Goal: Task Accomplishment & Management: Use online tool/utility

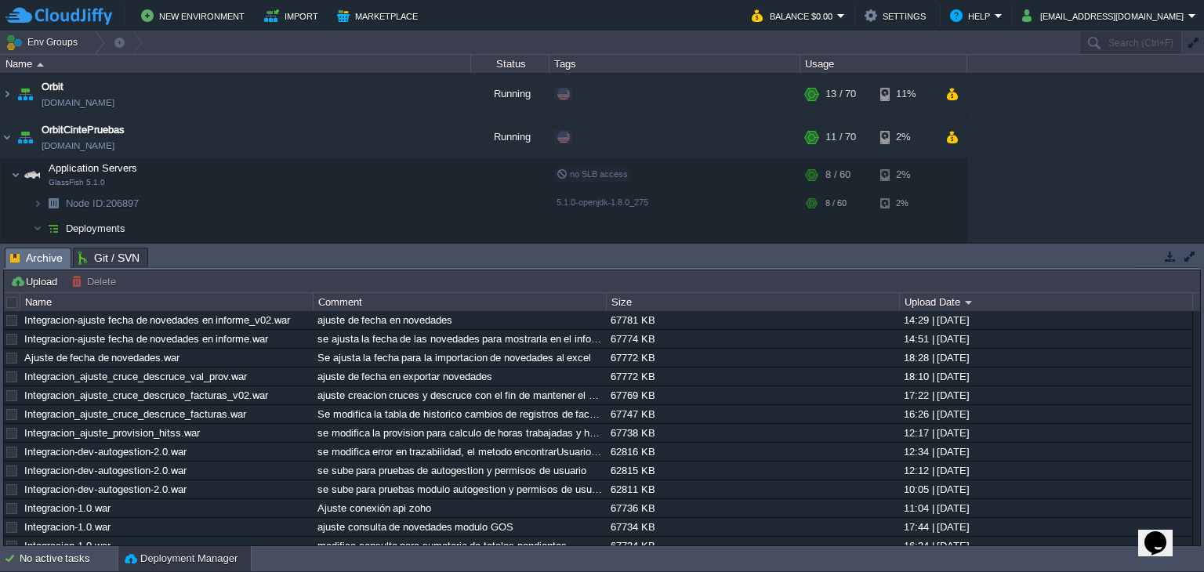
scroll to position [97, 0]
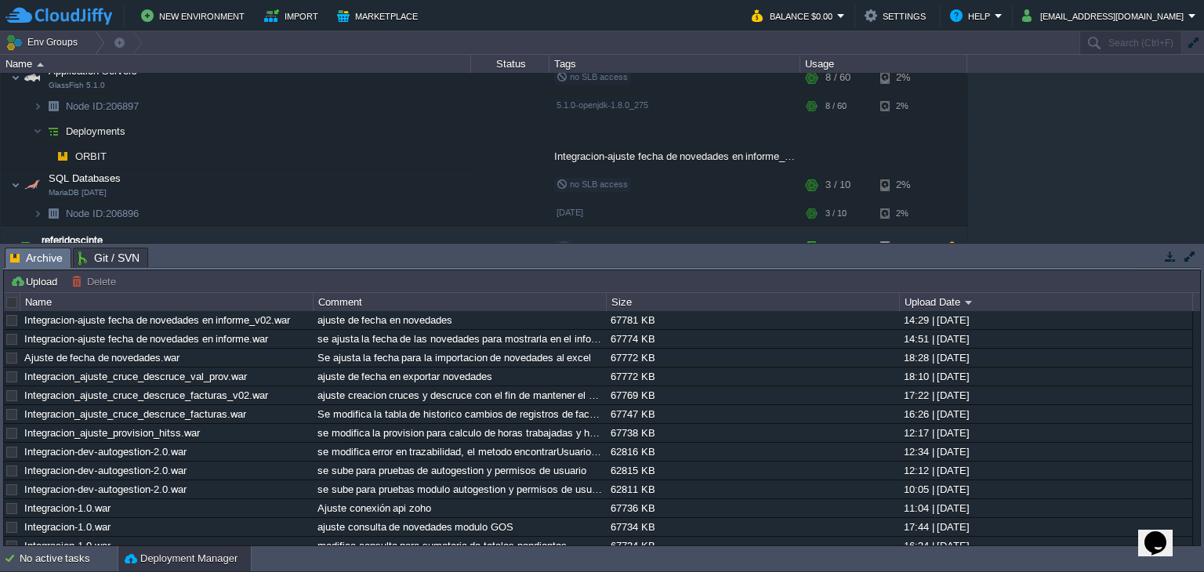
drag, startPoint x: 1198, startPoint y: 154, endPoint x: 1200, endPoint y: 120, distance: 34.5
click at [1200, 120] on div "Orbit [DOMAIN_NAME] Running + Add to Env Group RAM 16% CPU 10% 13 / 70 11% Orbi…" at bounding box center [602, 158] width 1204 height 170
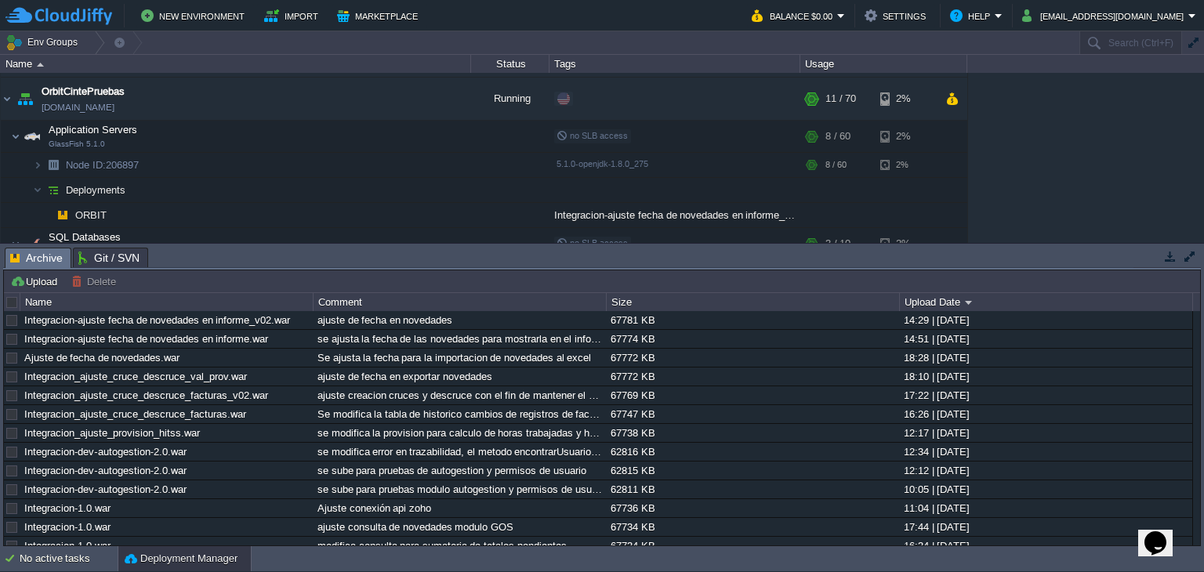
scroll to position [0, 0]
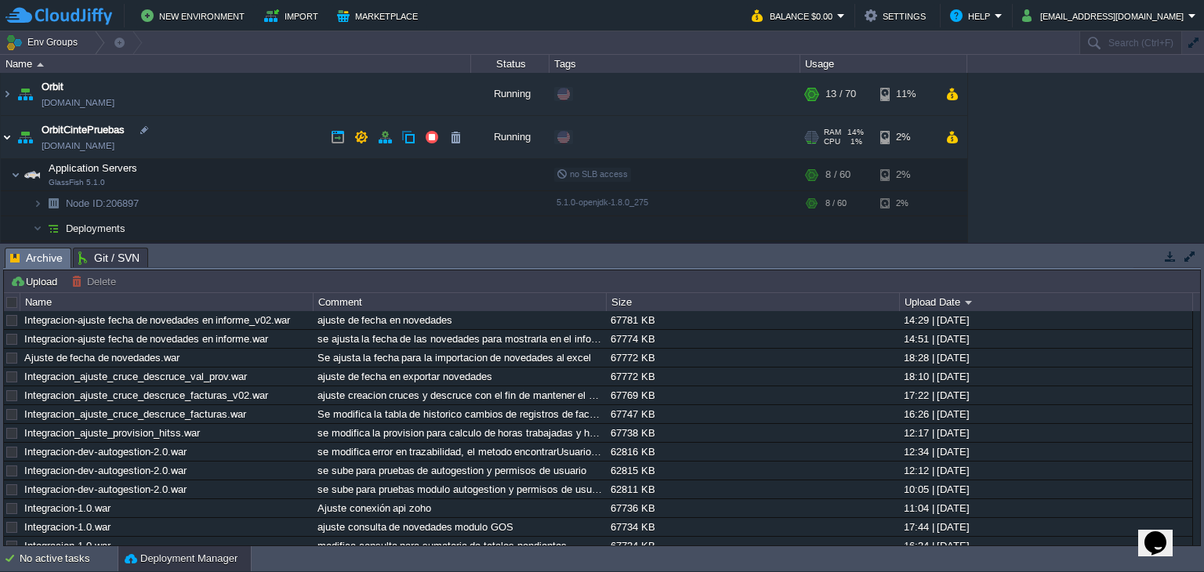
click at [11, 133] on img at bounding box center [7, 137] width 13 height 42
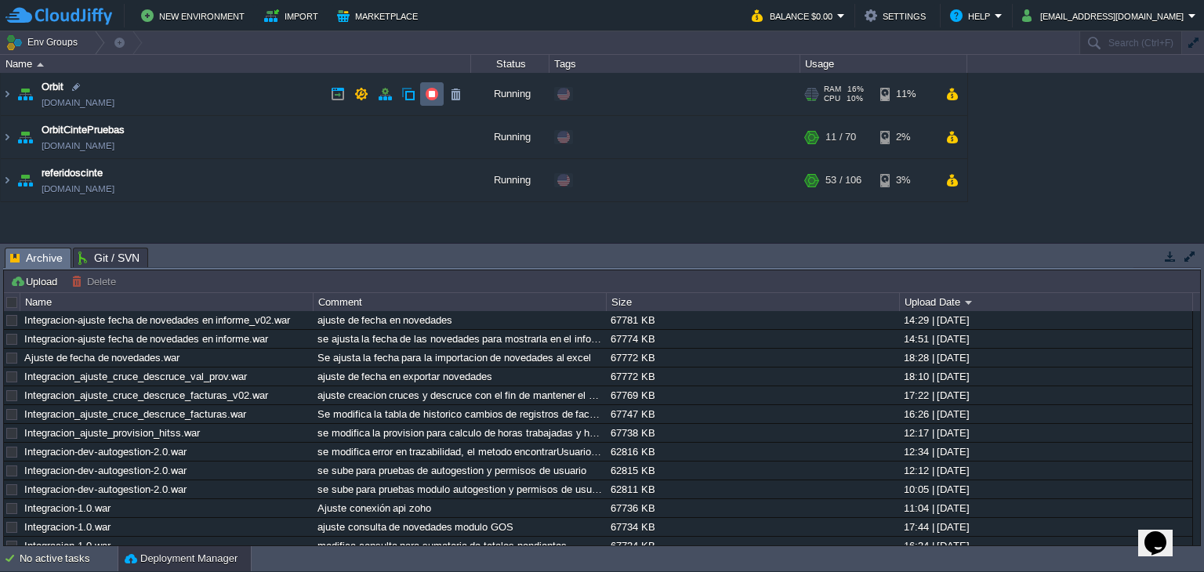
click at [428, 92] on button "button" at bounding box center [432, 94] width 14 height 14
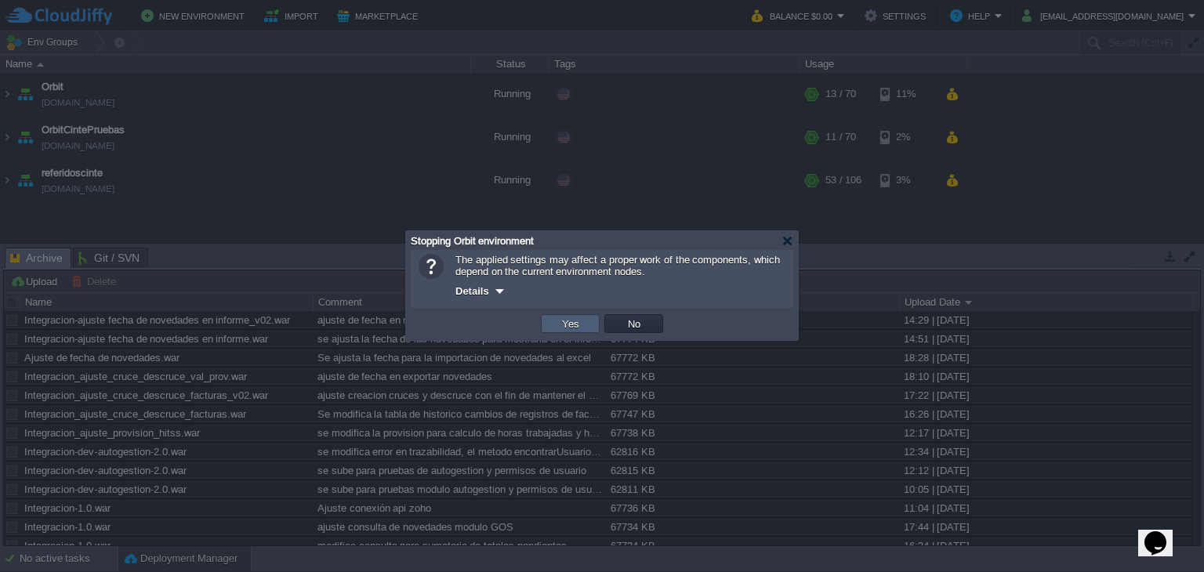
click at [585, 320] on td "Yes" at bounding box center [570, 323] width 59 height 19
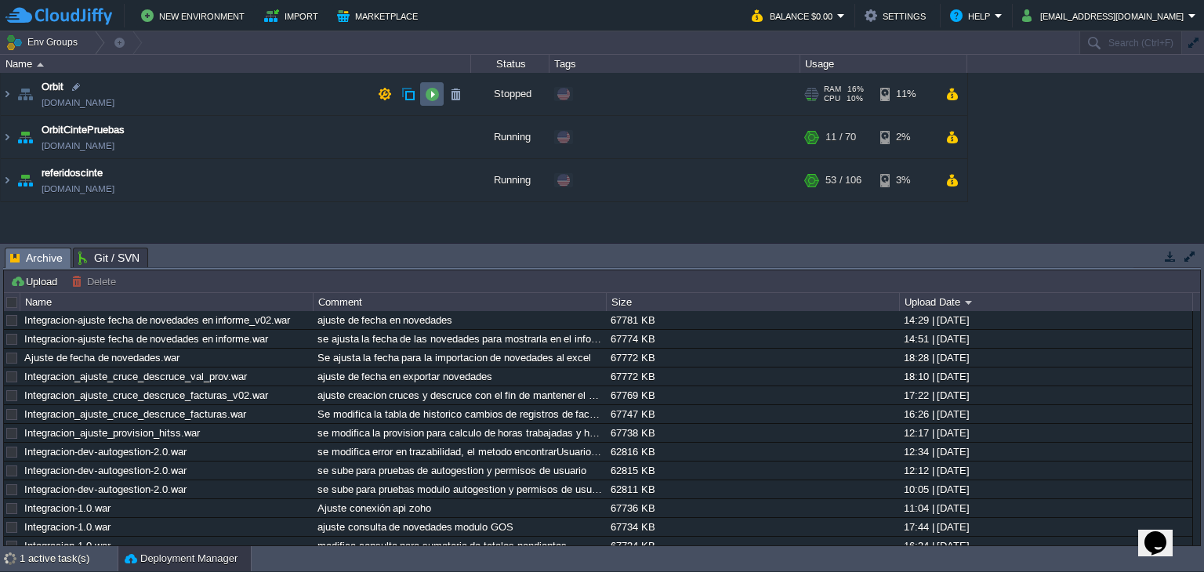
click at [431, 96] on button "button" at bounding box center [432, 94] width 14 height 14
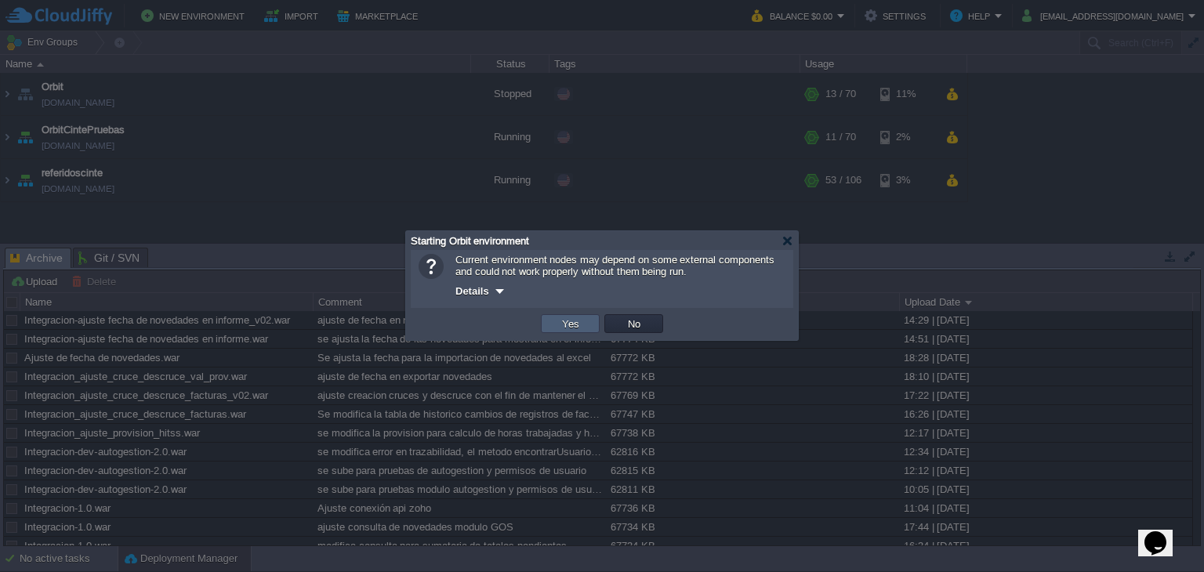
click at [574, 322] on button "Yes" at bounding box center [571, 324] width 27 height 14
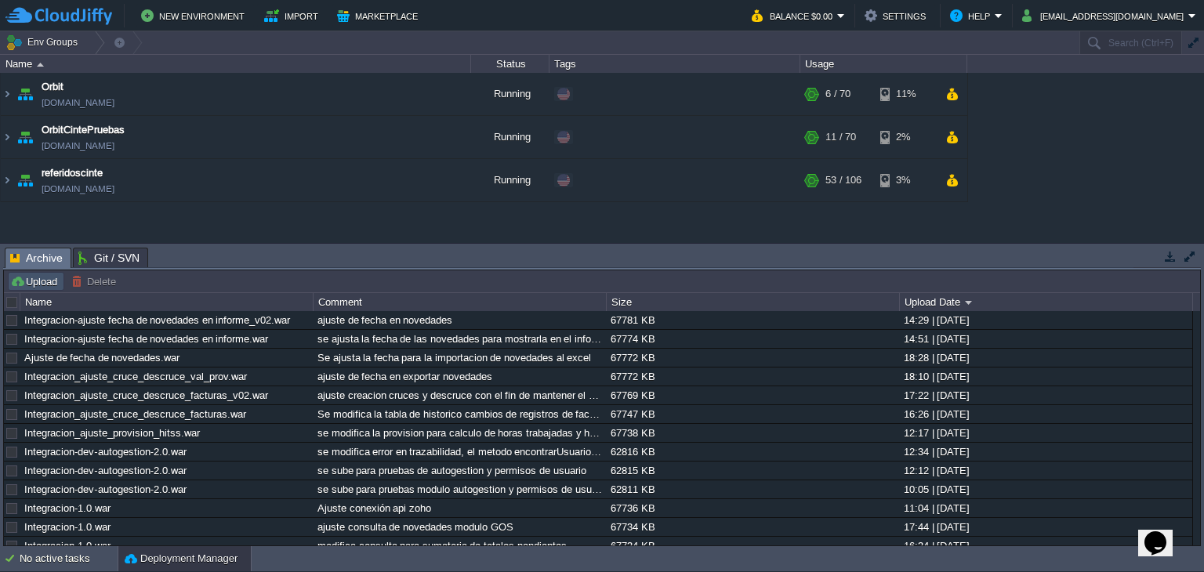
click at [49, 277] on button "Upload" at bounding box center [36, 281] width 52 height 14
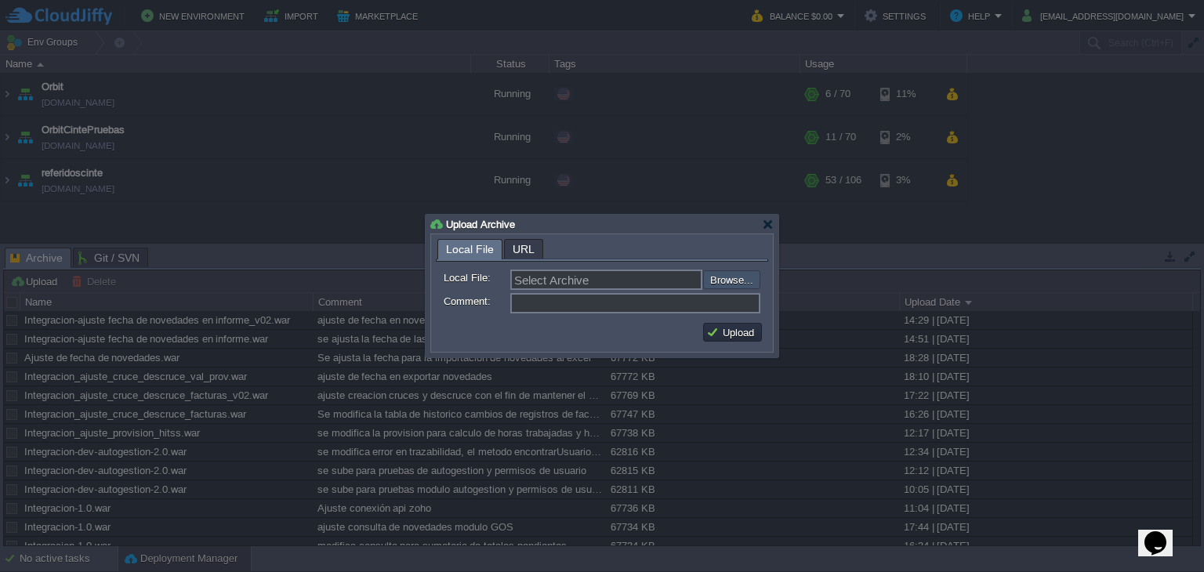
click at [743, 274] on input "file" at bounding box center [661, 280] width 198 height 19
type input "C:\fakepath\Integracion-ajuste fecha de novedades en informe_v02.war"
type input "Integracion-ajuste fecha de novedades en informe_v02.war"
click at [561, 308] on input "Comment:" at bounding box center [635, 303] width 250 height 20
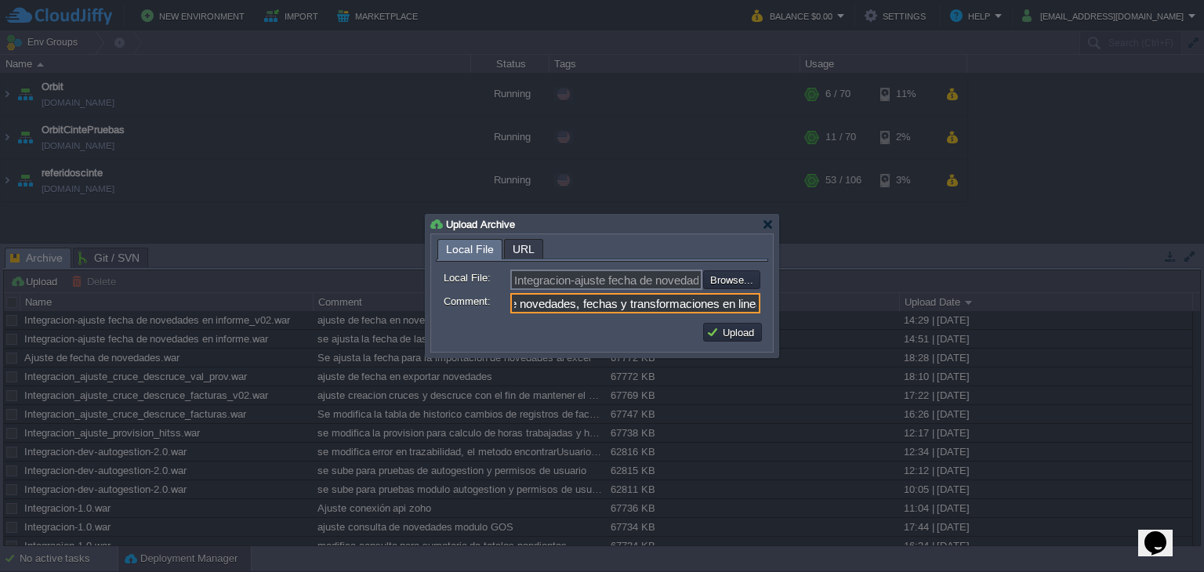
scroll to position [0, 50]
type input "ajuste de novedades, fechas y transformaciones en linea"
click at [745, 333] on button "Upload" at bounding box center [733, 332] width 53 height 14
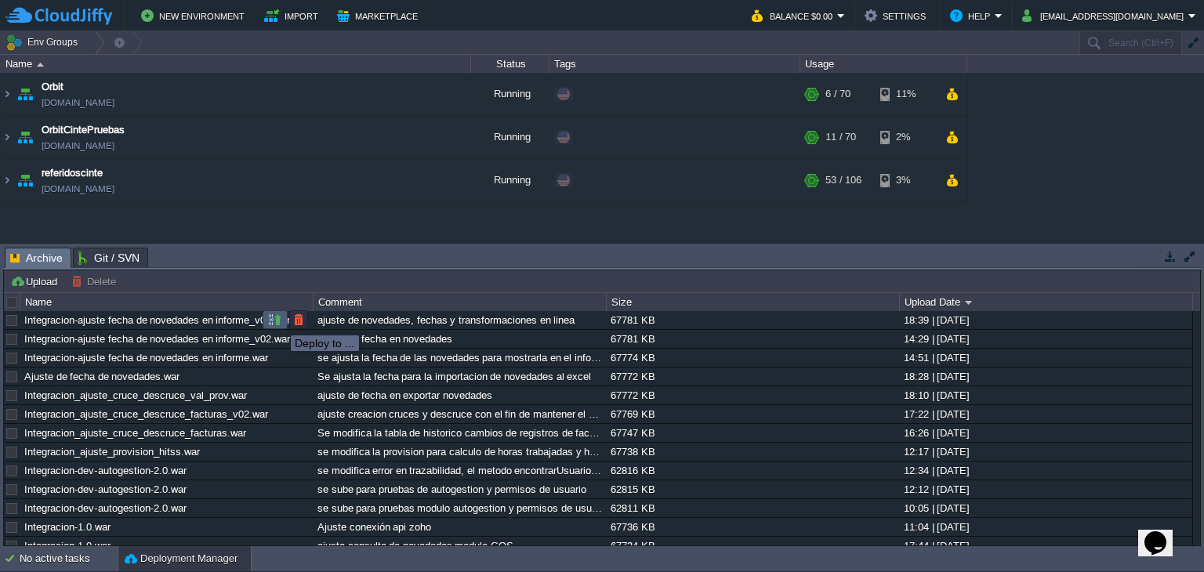
click at [274, 321] on button "button" at bounding box center [275, 320] width 14 height 14
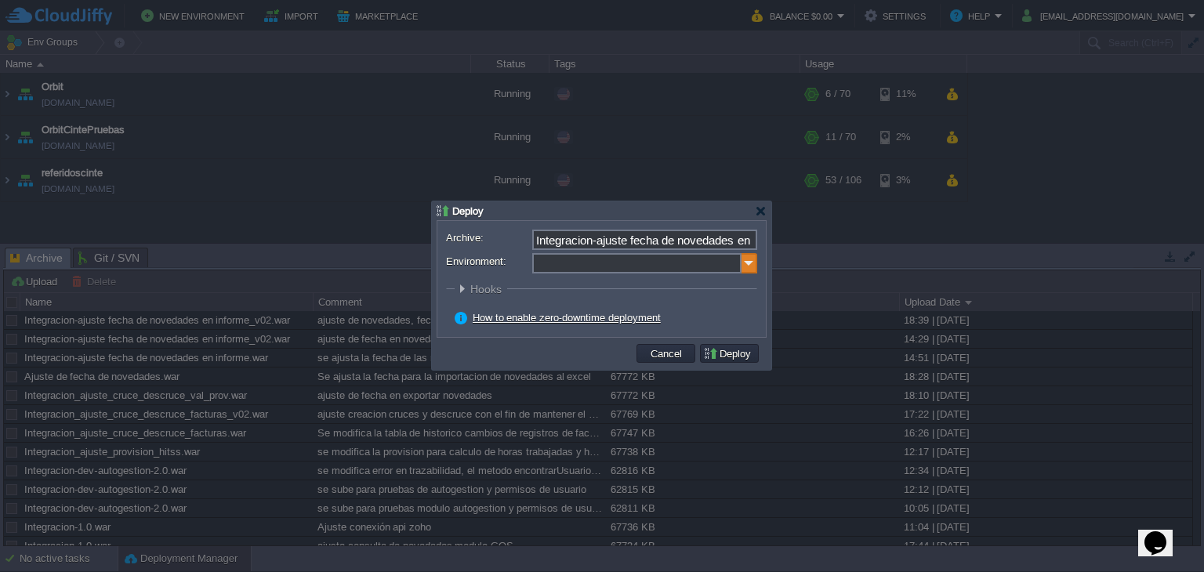
click at [743, 261] on img at bounding box center [750, 263] width 16 height 20
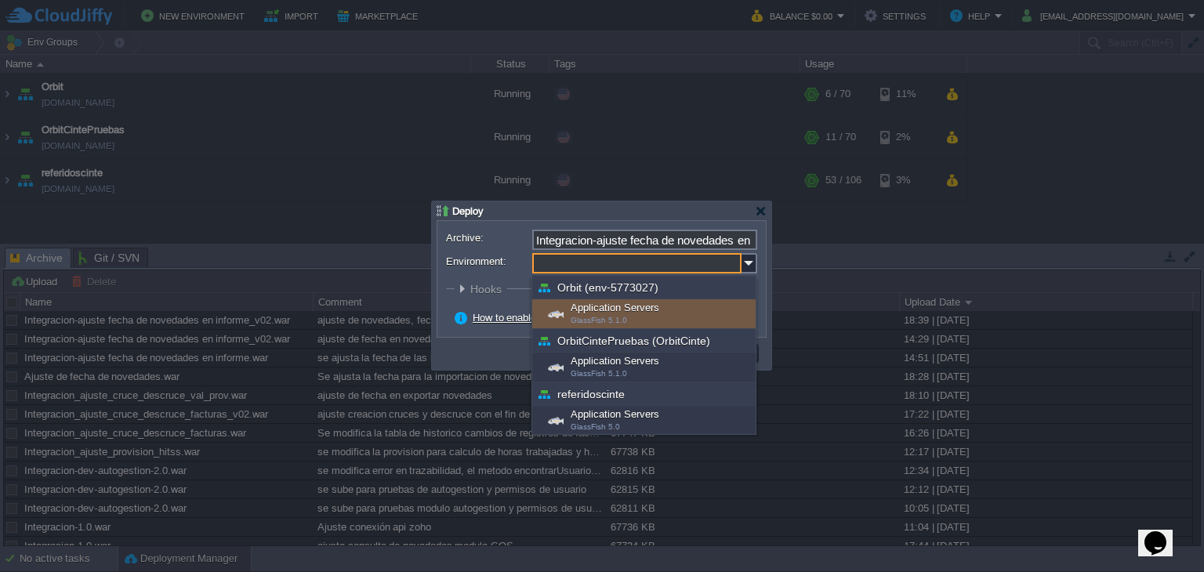
click at [637, 313] on div "Application Servers GlassFish 5.1.0" at bounding box center [643, 315] width 223 height 30
type input "Application Servers (Orbit (env-5773027))"
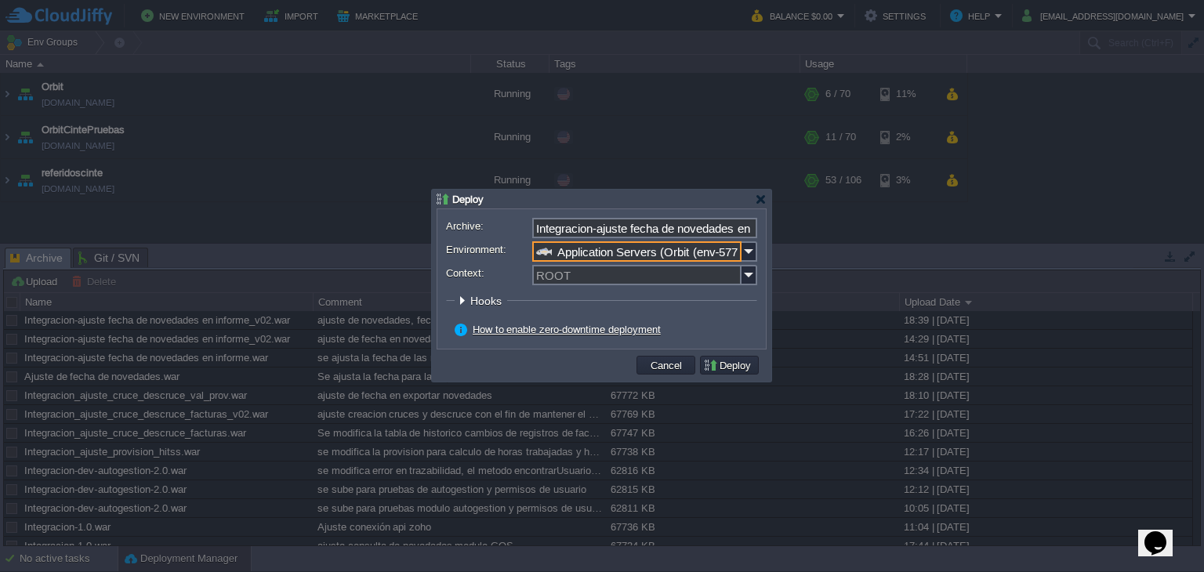
click at [759, 280] on div "Archive: Integracion-ajuste fecha de novedades en informe_v02.war Environment: …" at bounding box center [602, 279] width 329 height 140
click at [756, 279] on img at bounding box center [750, 275] width 16 height 20
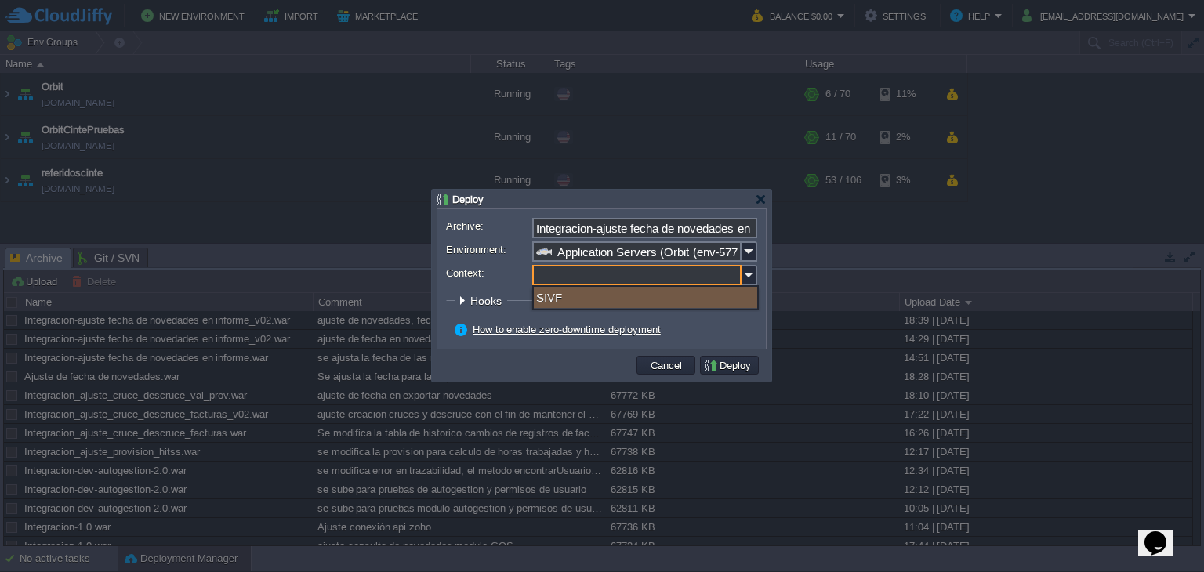
click at [550, 298] on div "SIVF" at bounding box center [645, 297] width 223 height 21
type input "SIVF"
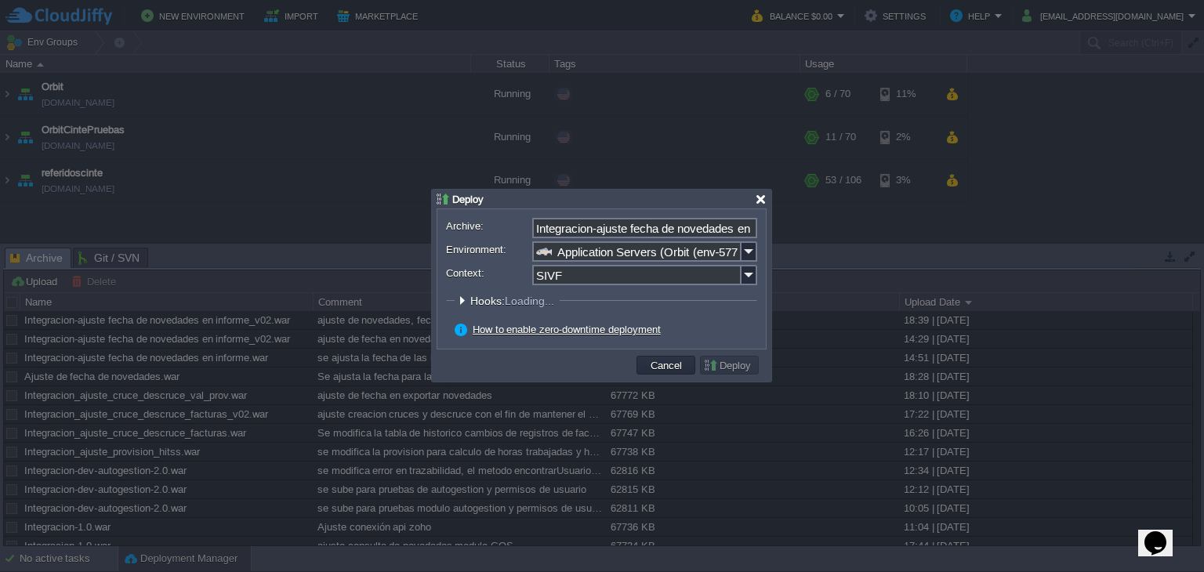
click at [764, 198] on div at bounding box center [761, 200] width 12 height 12
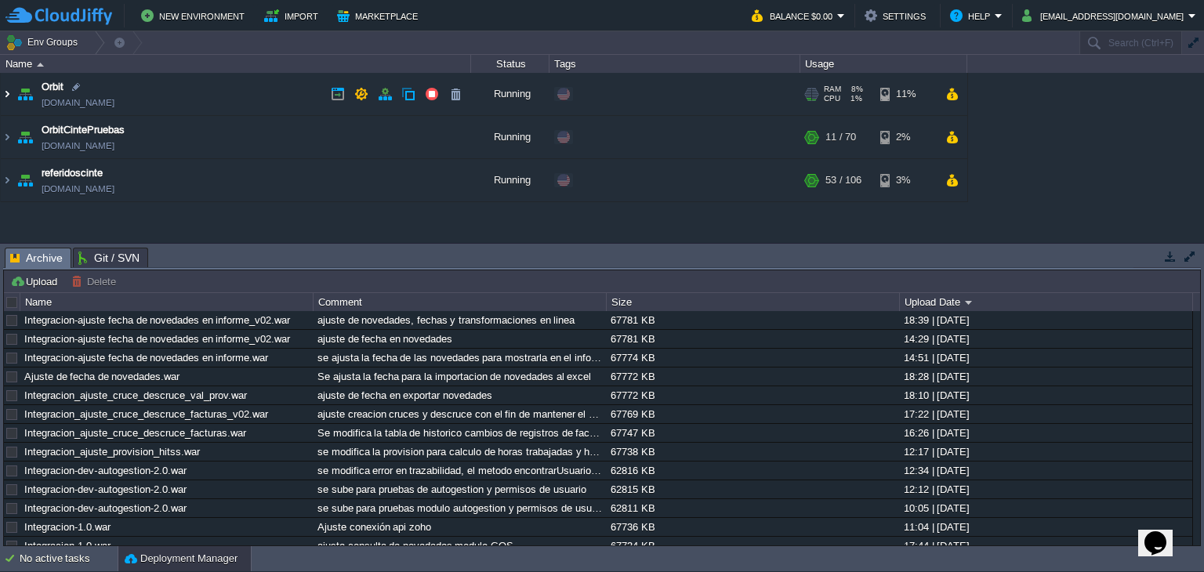
click at [9, 93] on img at bounding box center [7, 94] width 13 height 42
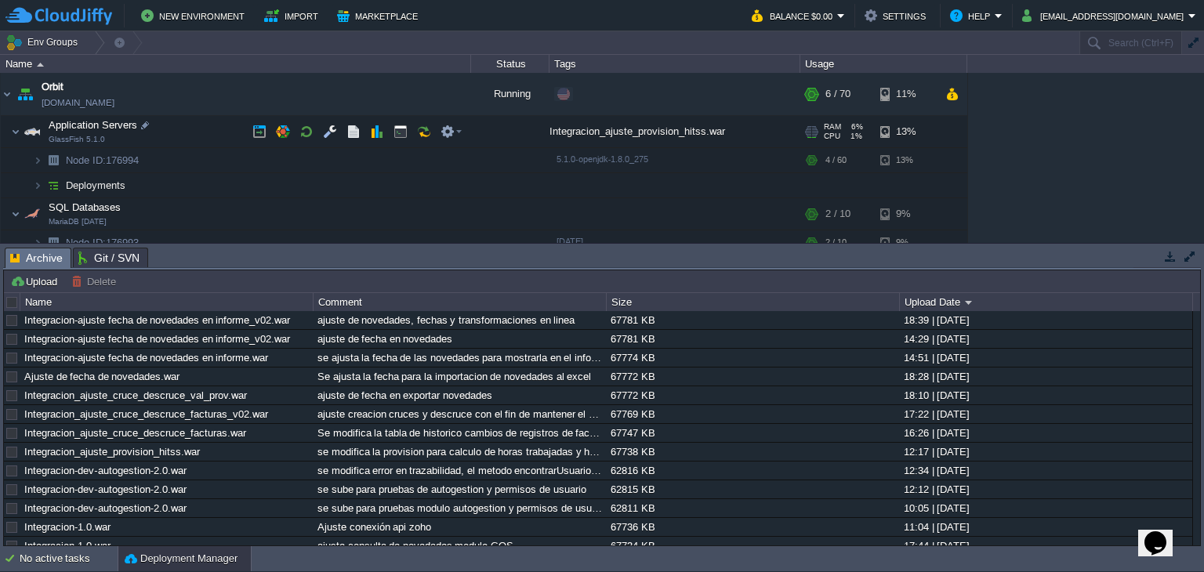
click at [709, 133] on div "Integracion_ajuste_provision_hitss.war" at bounding box center [675, 131] width 251 height 31
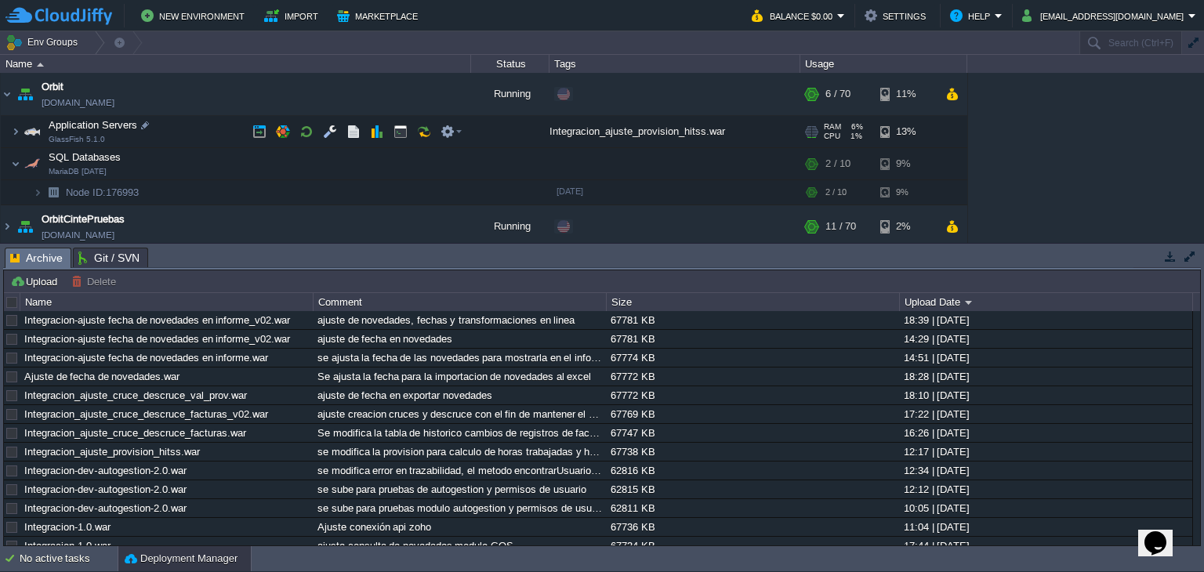
click at [686, 133] on div "Integracion_ajuste_provision_hitss.war" at bounding box center [675, 131] width 251 height 31
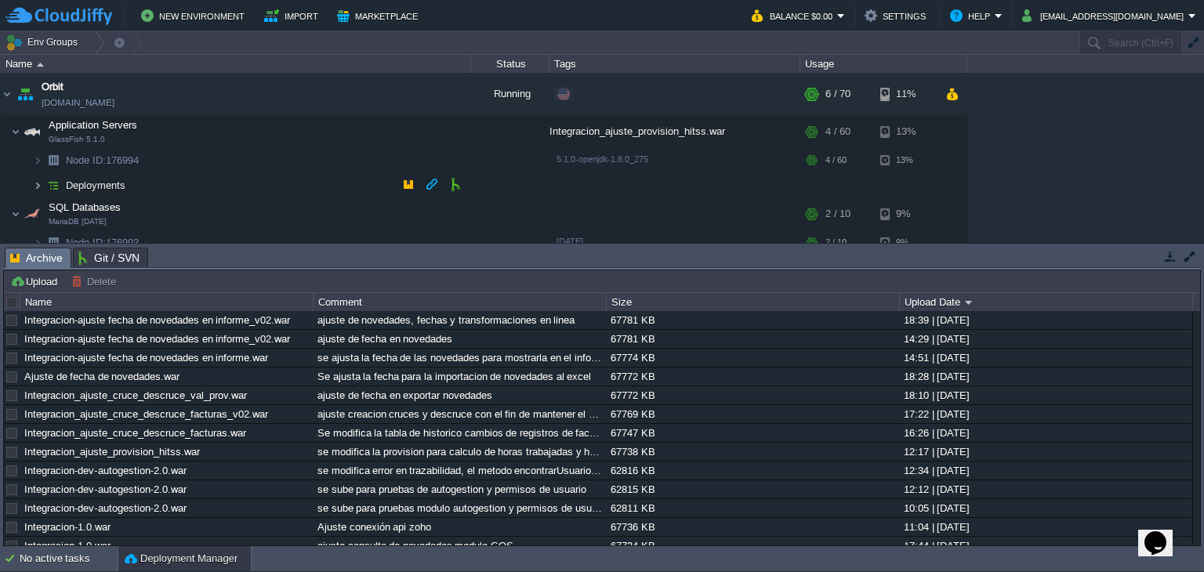
click at [35, 181] on img at bounding box center [37, 185] width 9 height 24
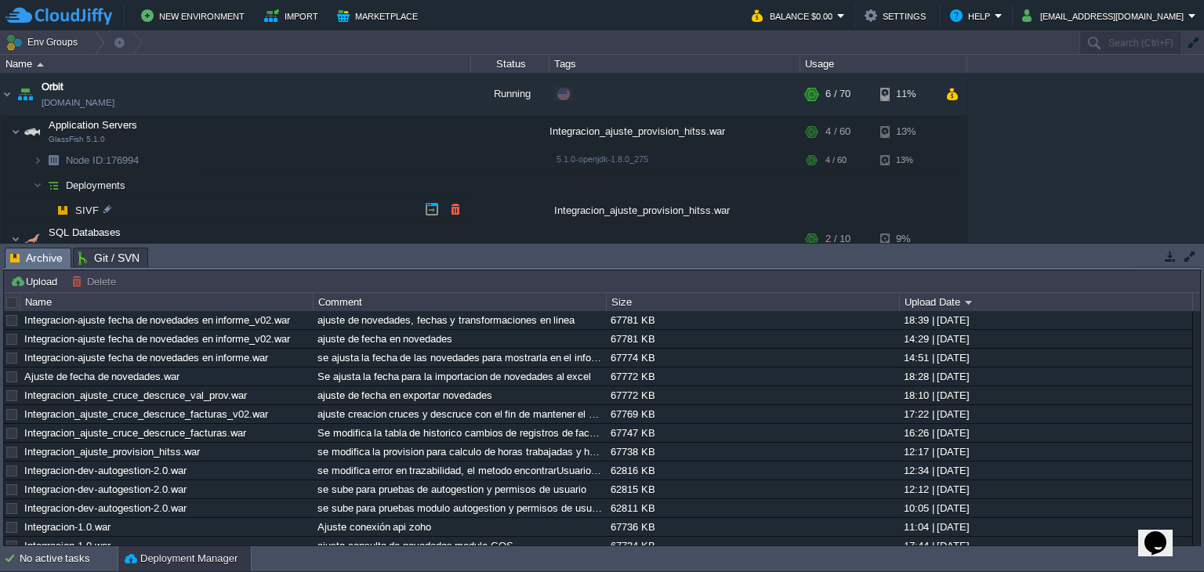
click at [599, 205] on div "Integracion_ajuste_provision_hitss.war" at bounding box center [675, 210] width 251 height 24
drag, startPoint x: 599, startPoint y: 205, endPoint x: 576, endPoint y: 209, distance: 23.8
click at [576, 209] on div "Integracion_ajuste_provision_hitss.war" at bounding box center [675, 210] width 251 height 24
click at [463, 131] on td at bounding box center [451, 132] width 31 height 24
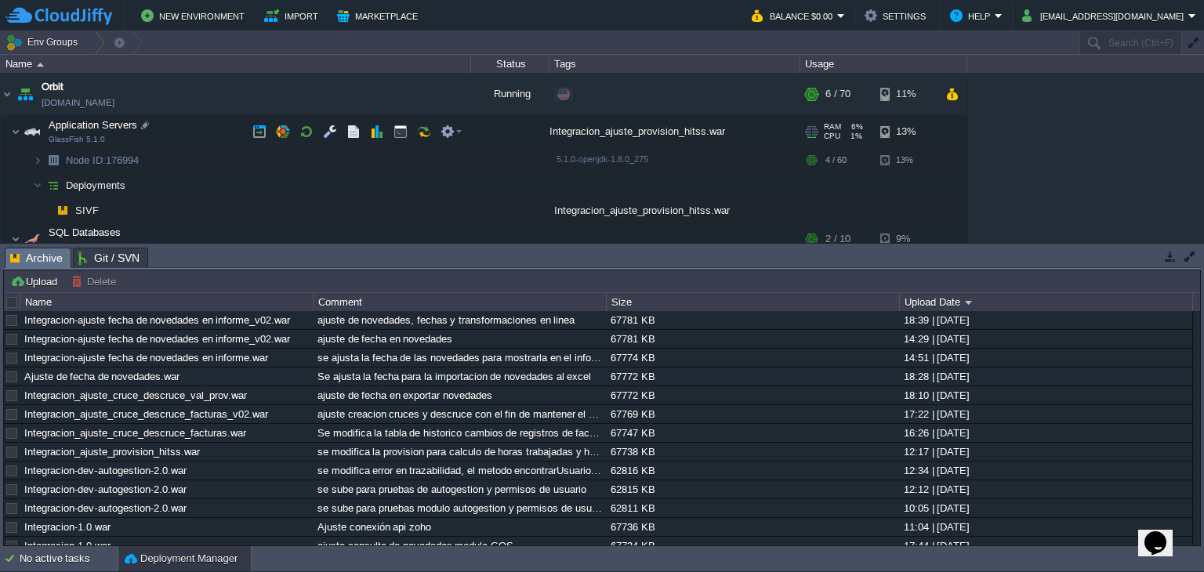
click at [674, 133] on div "Integracion_ajuste_provision_hitss.war" at bounding box center [675, 131] width 251 height 31
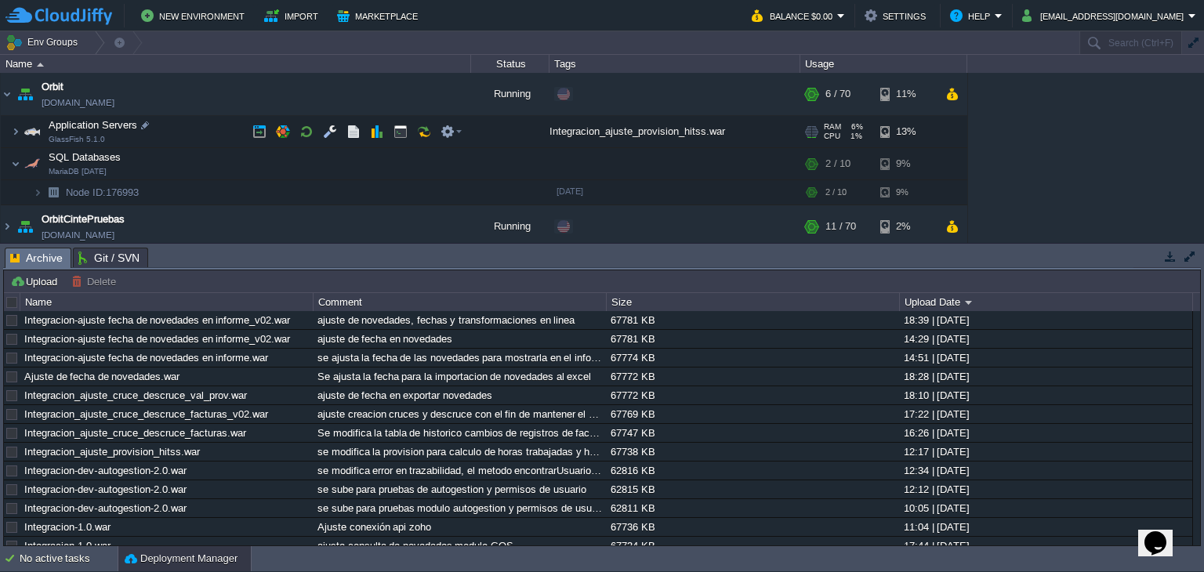
click at [674, 133] on div "Integracion_ajuste_provision_hitss.war" at bounding box center [675, 131] width 251 height 31
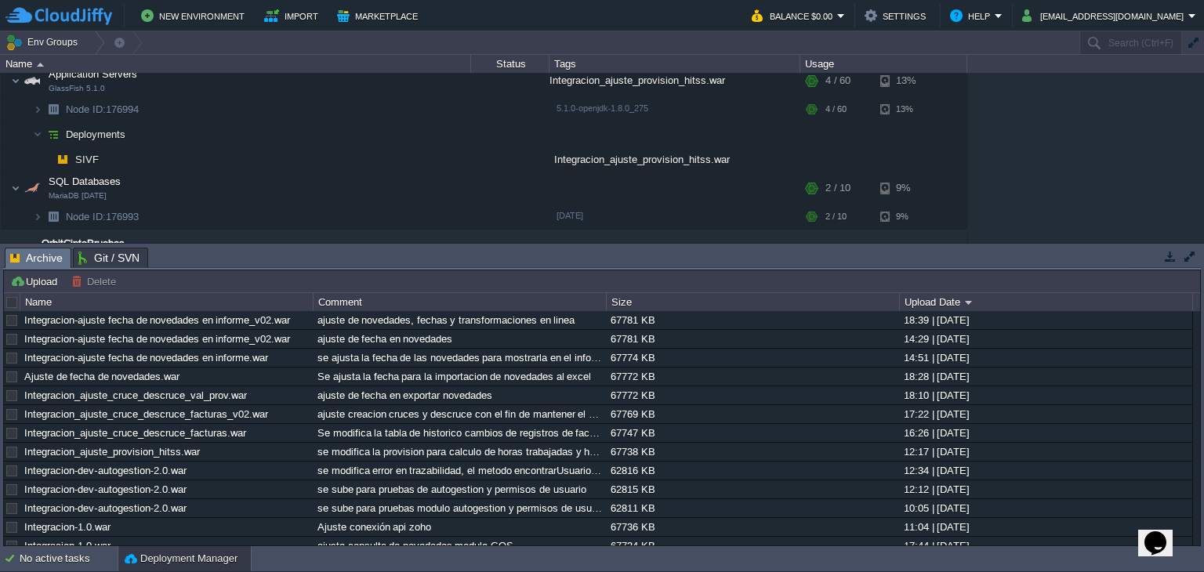
scroll to position [56, 0]
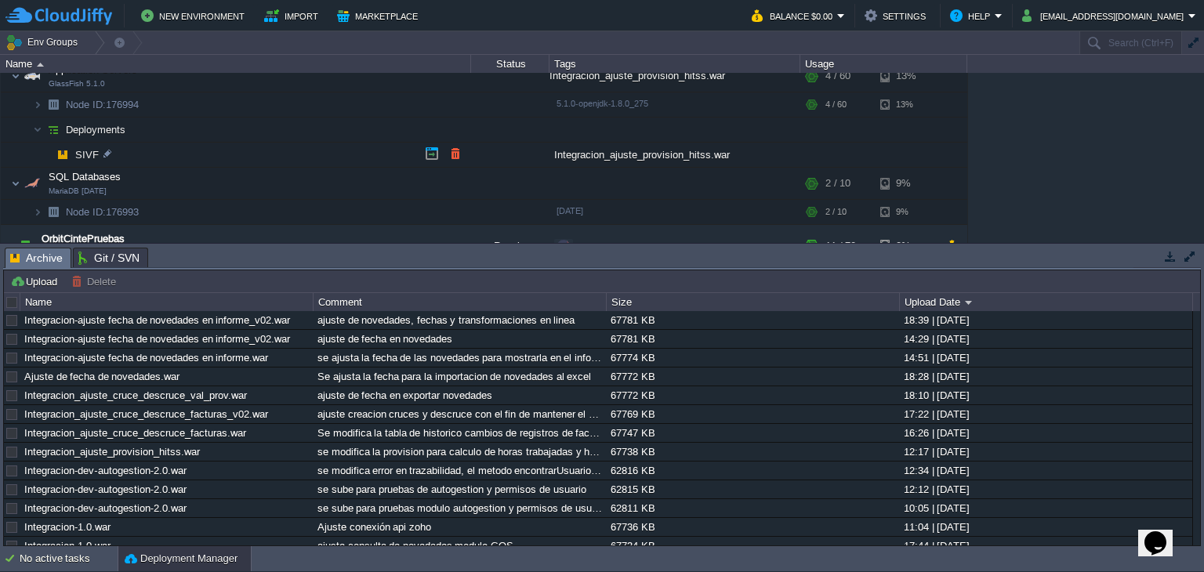
click at [79, 153] on span "SIVF" at bounding box center [87, 154] width 27 height 13
click at [563, 153] on div "Integracion_ajuste_provision_hitss.war" at bounding box center [675, 155] width 251 height 24
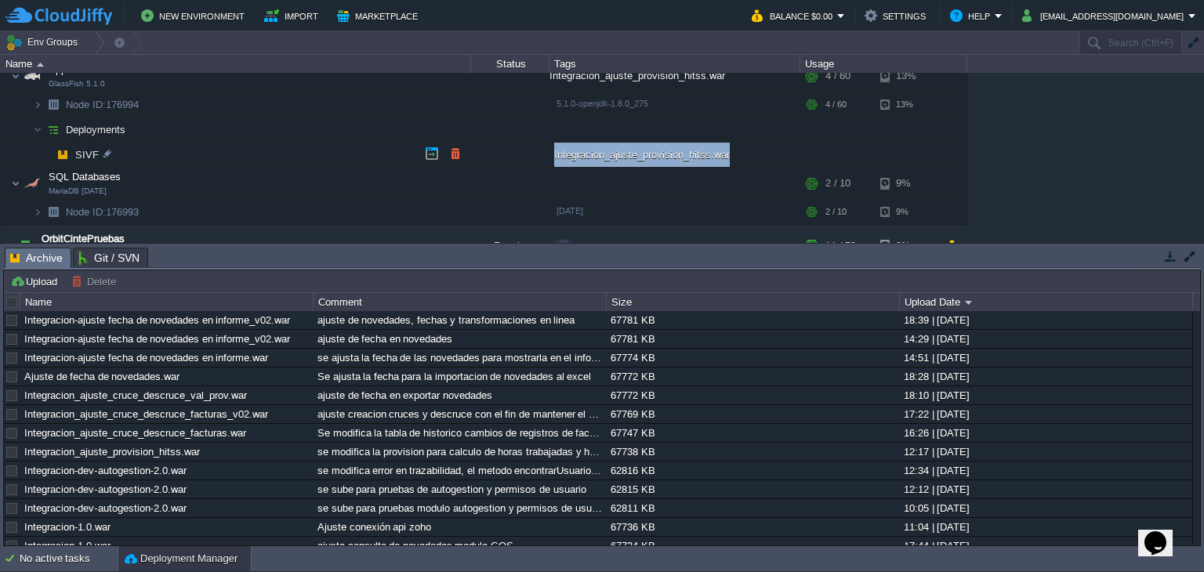
click at [563, 153] on div "Integracion_ajuste_provision_hitss.war" at bounding box center [675, 155] width 251 height 24
click at [680, 153] on div "Integracion_ajuste_provision_hitss.war" at bounding box center [675, 155] width 251 height 24
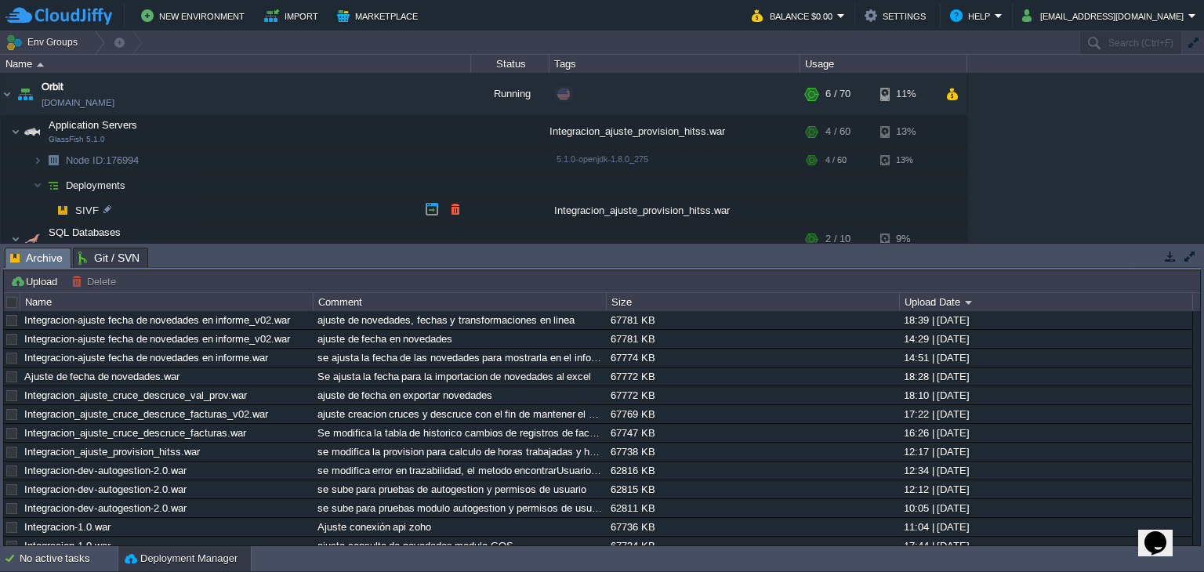
scroll to position [0, 0]
click at [464, 165] on td at bounding box center [451, 160] width 31 height 24
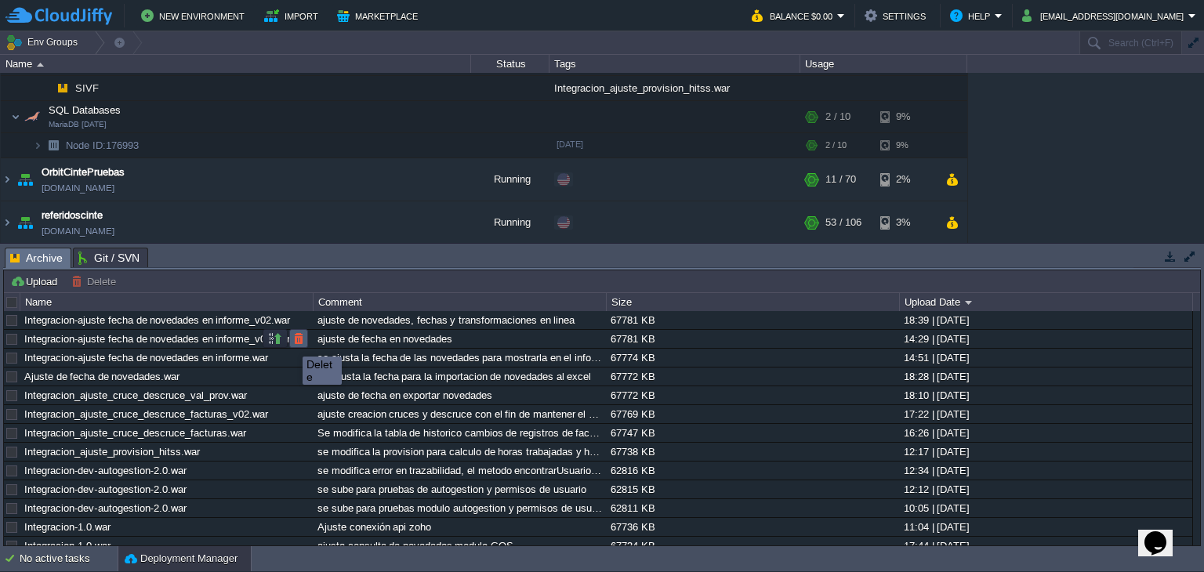
click at [296, 341] on button "button" at bounding box center [299, 339] width 14 height 14
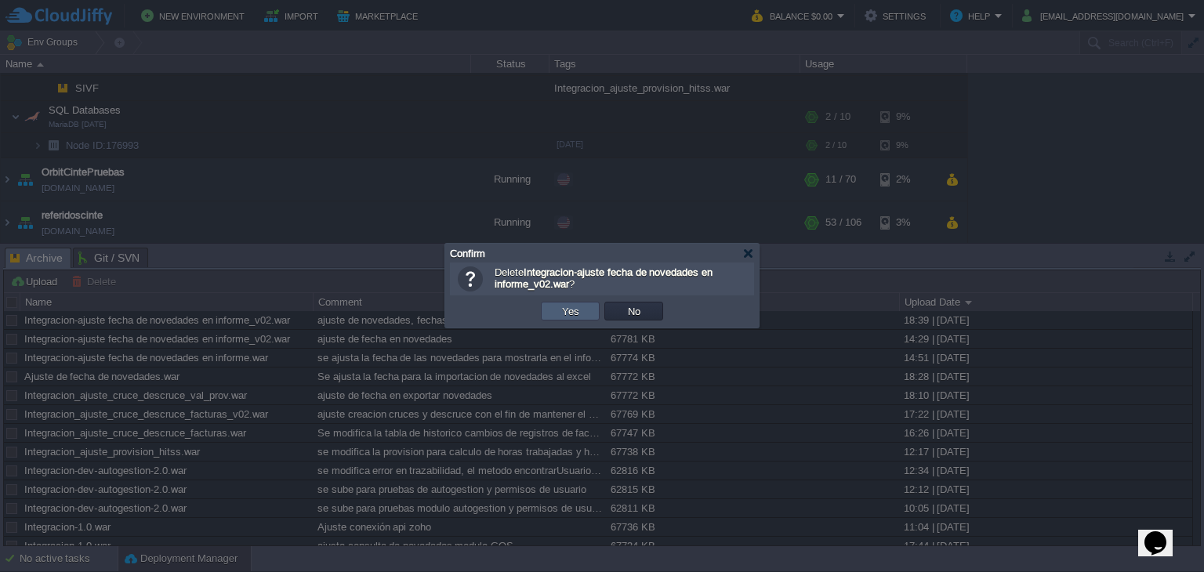
click at [590, 302] on td "Yes" at bounding box center [570, 311] width 59 height 19
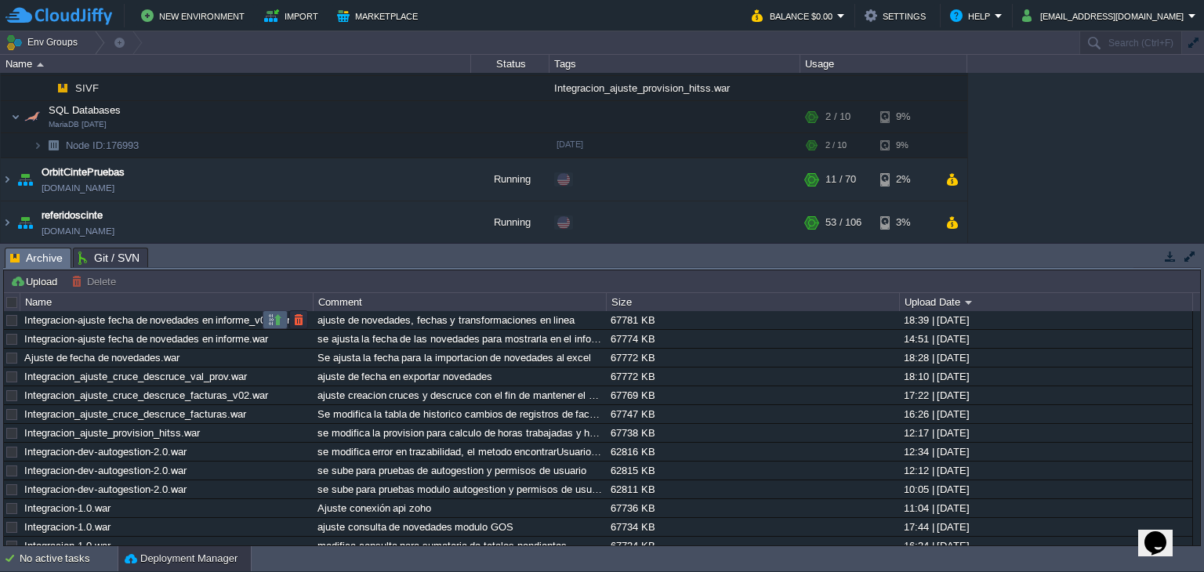
click at [273, 317] on button "button" at bounding box center [275, 320] width 14 height 14
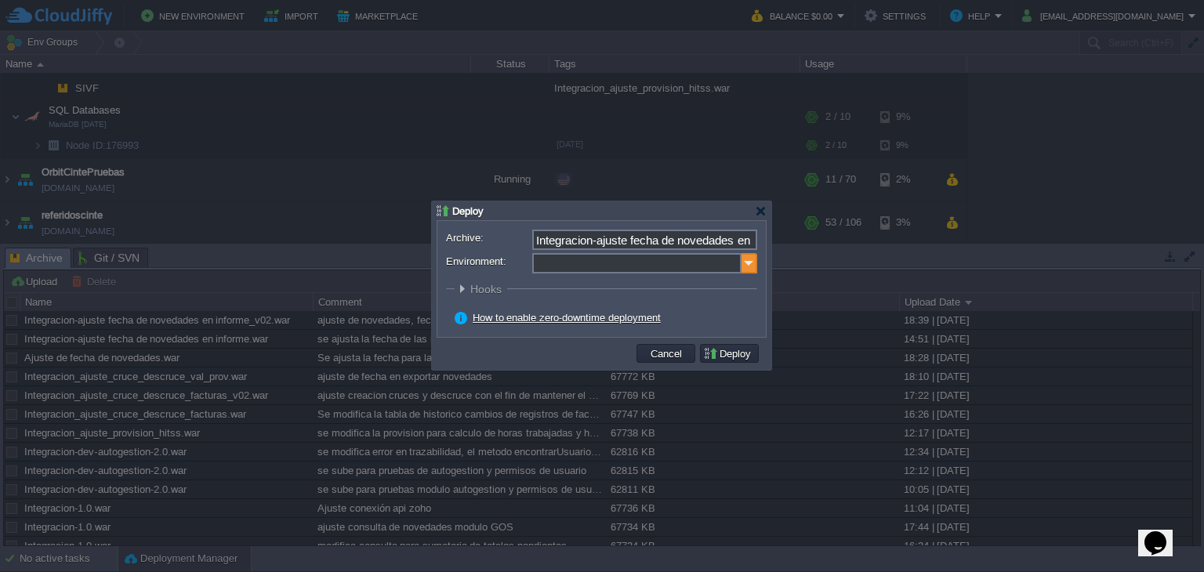
click at [753, 265] on img at bounding box center [750, 263] width 16 height 20
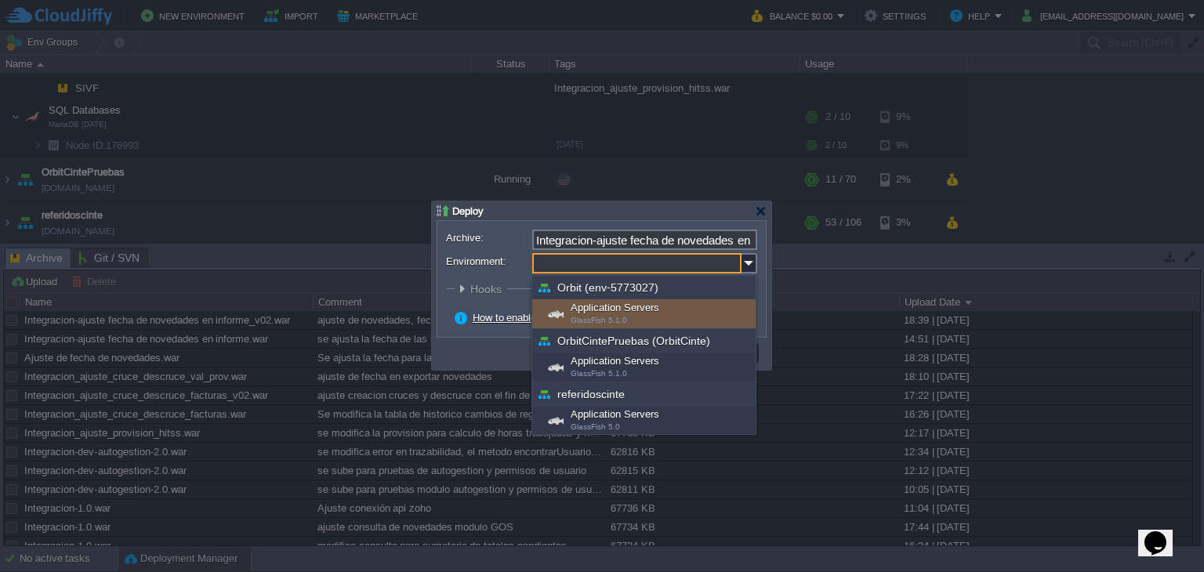
click at [634, 307] on div "Application Servers GlassFish 5.1.0" at bounding box center [643, 315] width 223 height 30
type input "Application Servers (Orbit (env-5773027))"
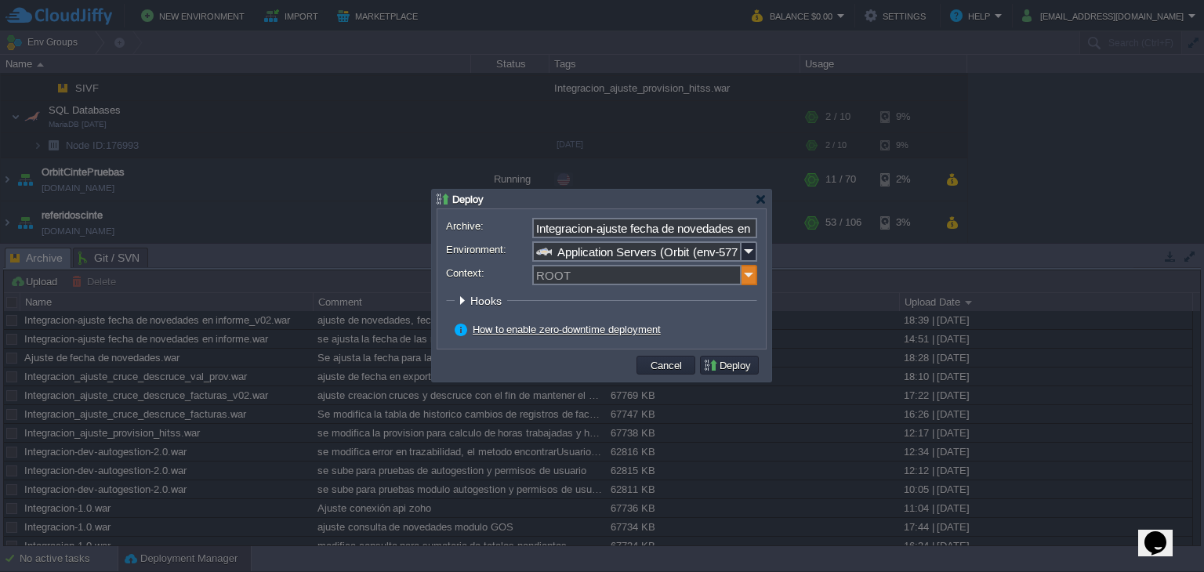
click at [750, 274] on img at bounding box center [750, 275] width 16 height 20
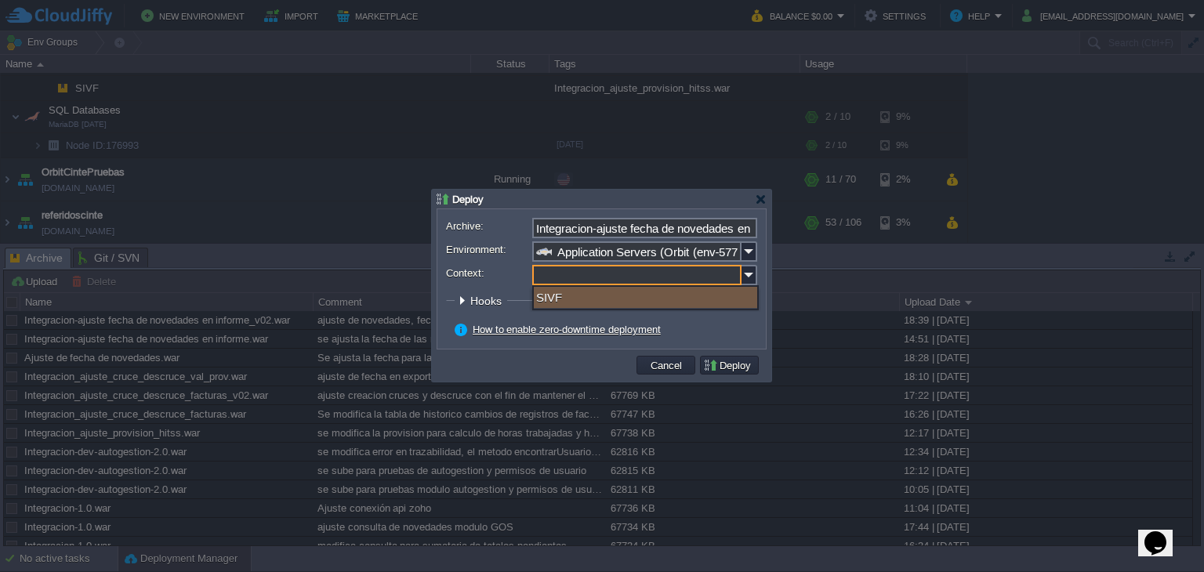
click at [593, 296] on div "SIVF" at bounding box center [645, 297] width 223 height 21
type input "SIVF"
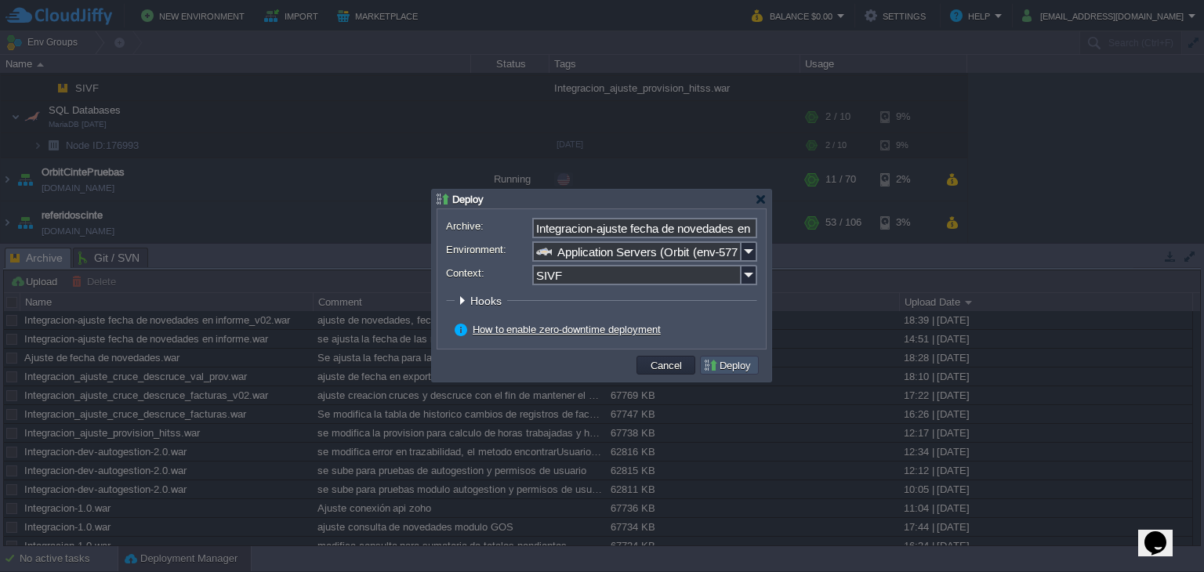
click at [730, 369] on button "Deploy" at bounding box center [729, 365] width 53 height 14
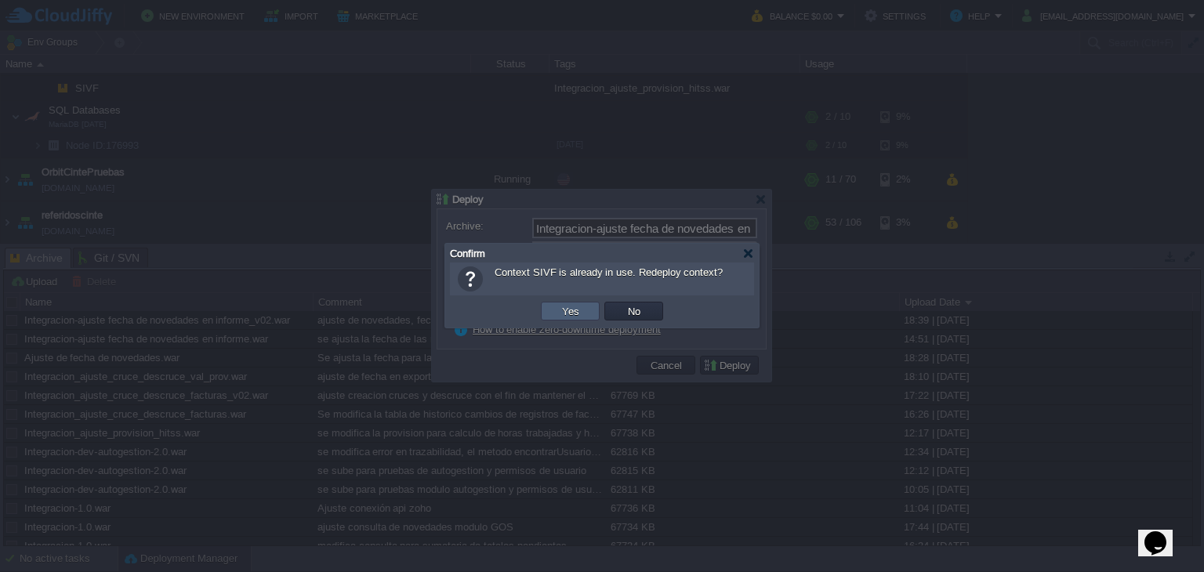
click at [572, 313] on button "Yes" at bounding box center [571, 311] width 27 height 14
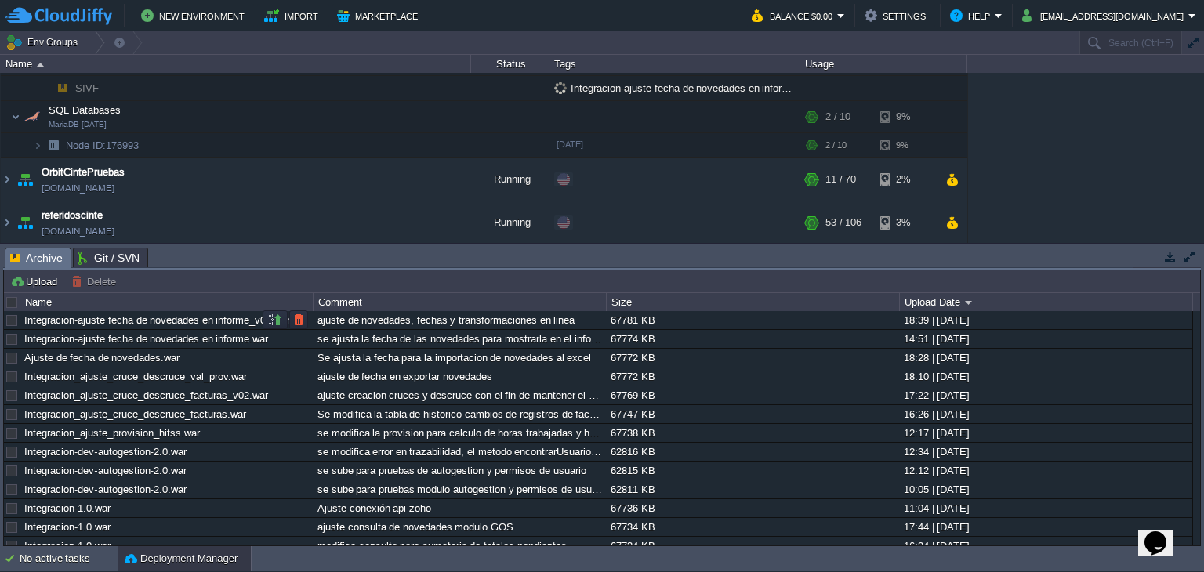
scroll to position [46, 0]
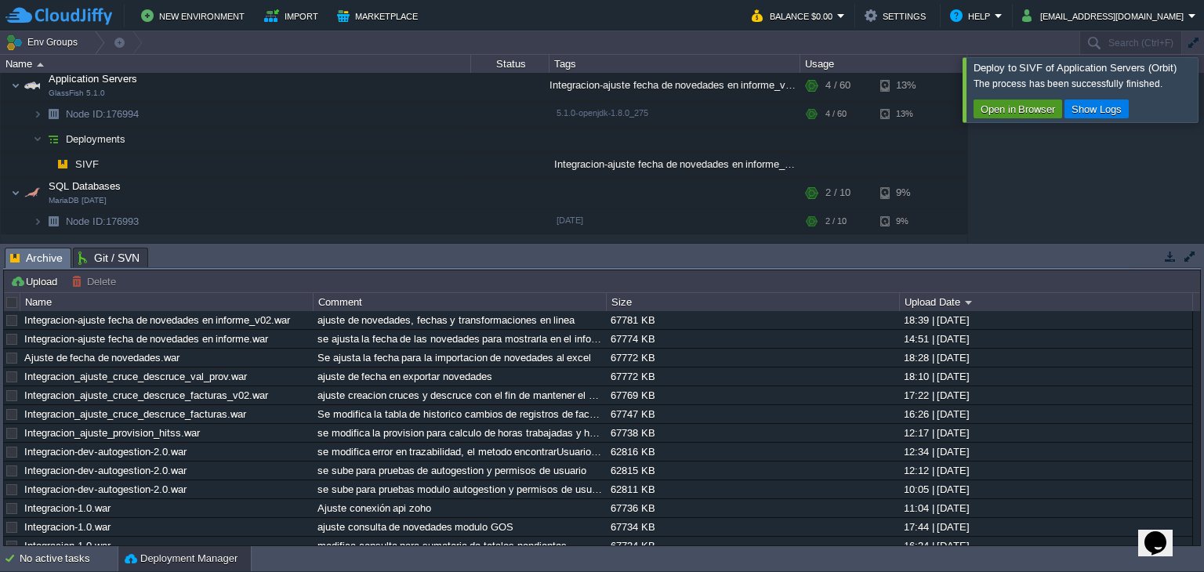
click at [985, 111] on button "Open in Browser" at bounding box center [1018, 109] width 84 height 14
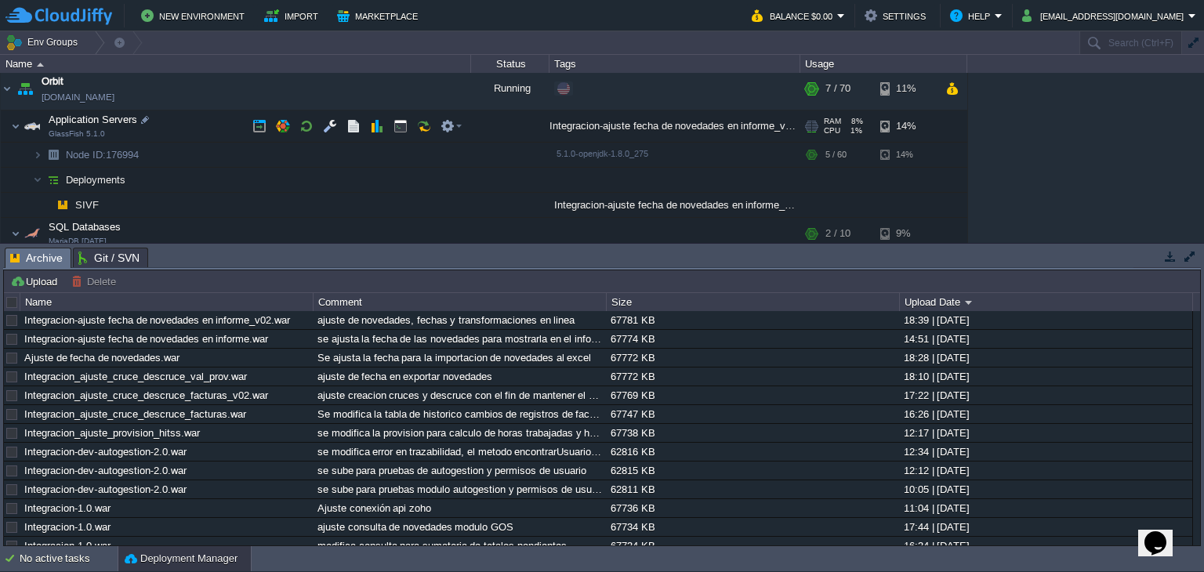
scroll to position [0, 0]
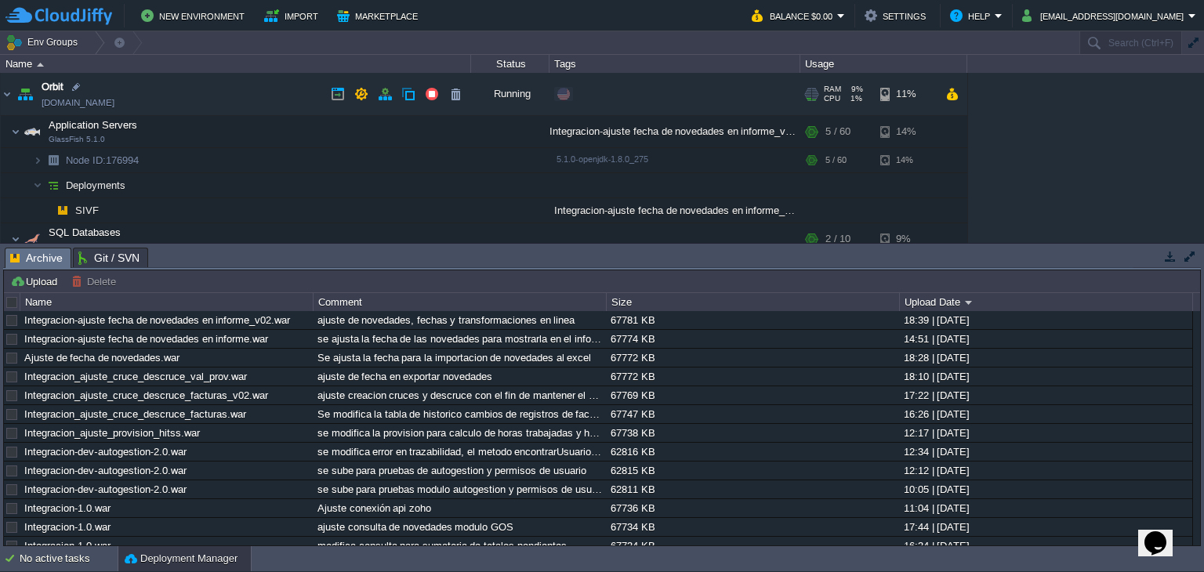
click at [567, 96] on span at bounding box center [564, 94] width 13 height 13
click at [344, 39] on button "US West1 ([DOMAIN_NAME])" at bounding box center [275, 42] width 151 height 22
click at [321, 39] on button "US West1 ([DOMAIN_NAME])" at bounding box center [275, 42] width 151 height 22
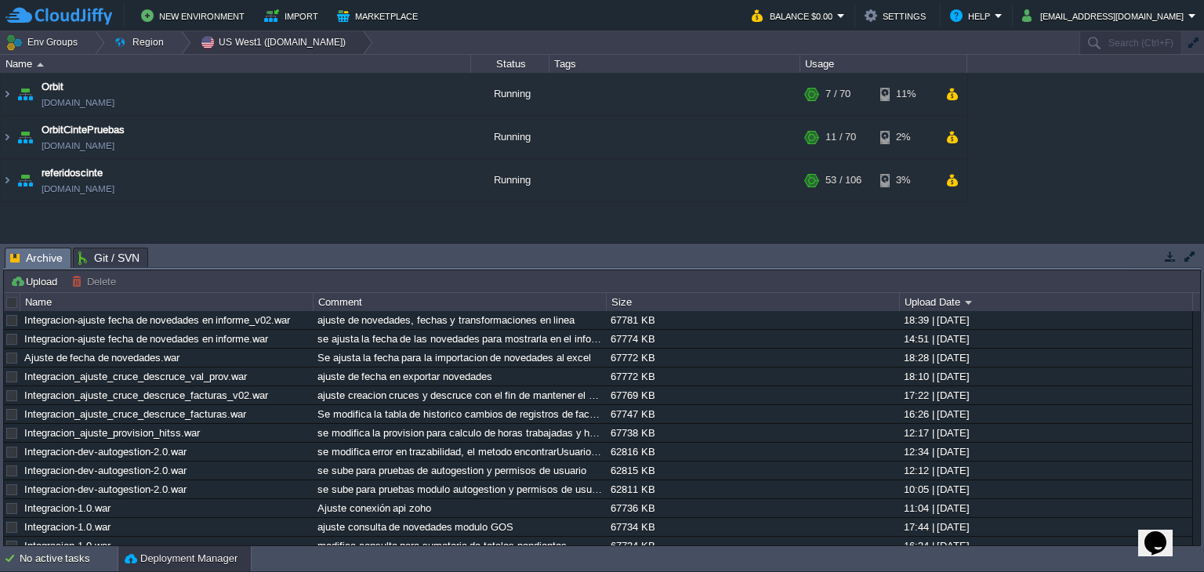
click at [335, 37] on button "US West1 ([DOMAIN_NAME])" at bounding box center [275, 42] width 151 height 22
drag, startPoint x: 335, startPoint y: 37, endPoint x: 136, endPoint y: 37, distance: 198.4
click at [136, 37] on button "Region" at bounding box center [142, 42] width 56 height 22
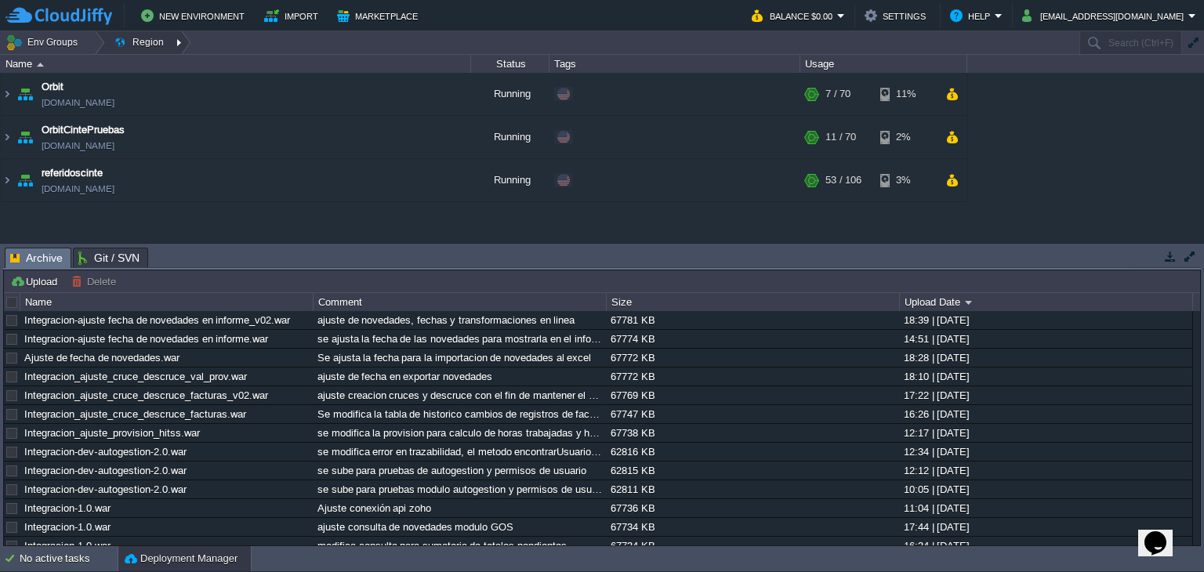
click at [170, 43] on div at bounding box center [180, 42] width 21 height 23
click at [338, 37] on td "Env Groups Region" at bounding box center [539, 42] width 1078 height 23
